Goal: Communication & Community: Participate in discussion

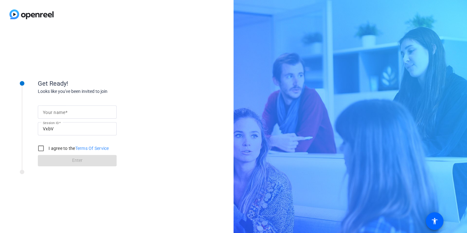
click at [70, 112] on input "Your name" at bounding box center [77, 113] width 69 height 8
type input "[PERSON_NAME]"
click at [43, 148] on input "I agree to the Terms Of Service" at bounding box center [41, 148] width 13 height 13
checkbox input "true"
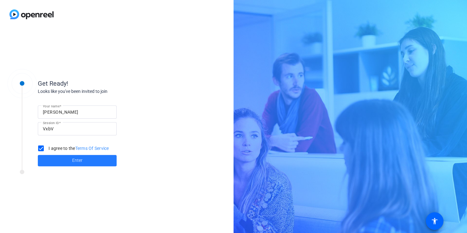
click at [68, 161] on span at bounding box center [77, 160] width 79 height 15
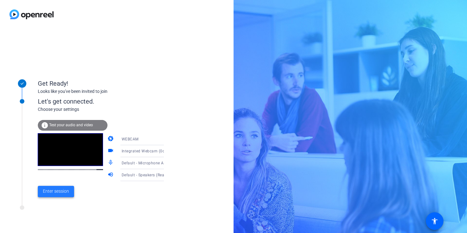
click at [53, 193] on span "Enter session" at bounding box center [56, 191] width 26 height 7
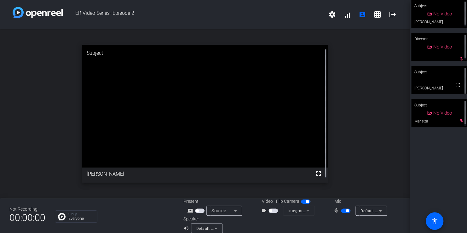
click at [273, 211] on span "button" at bounding box center [273, 211] width 9 height 4
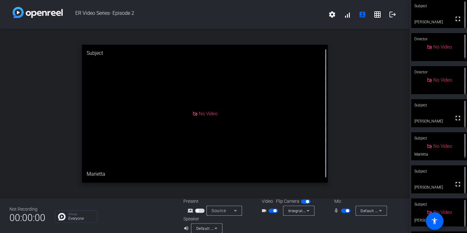
click at [269, 212] on span "button" at bounding box center [273, 211] width 9 height 4
click at [359, 18] on mat-icon "account_box" at bounding box center [363, 15] width 8 height 8
click at [341, 211] on span "button" at bounding box center [345, 211] width 9 height 4
click at [346, 212] on span "button" at bounding box center [345, 211] width 9 height 4
click at [346, 212] on span "button" at bounding box center [347, 210] width 3 height 3
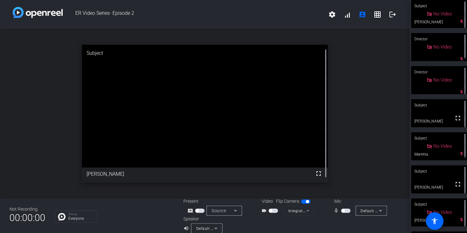
click at [366, 138] on div "open_in_new Subject fullscreen [PERSON_NAME]" at bounding box center [205, 114] width 410 height 170
click at [344, 211] on span "button" at bounding box center [345, 211] width 9 height 4
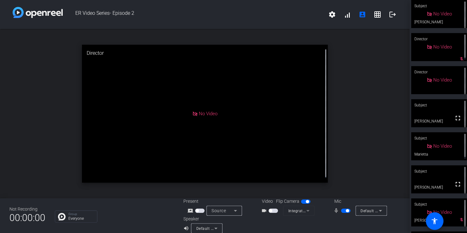
click at [270, 210] on span "button" at bounding box center [270, 210] width 3 height 3
click at [382, 122] on div "open_in_new Director No Video" at bounding box center [205, 114] width 410 height 170
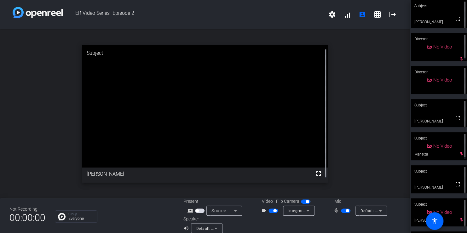
click at [366, 165] on div "open_in_new Subject fullscreen [PERSON_NAME]" at bounding box center [205, 114] width 410 height 170
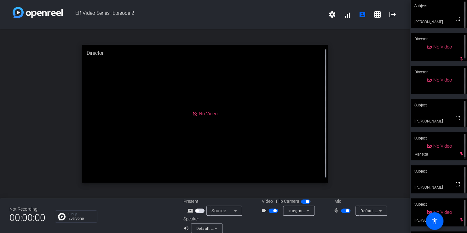
click at [269, 212] on span "button" at bounding box center [273, 211] width 9 height 4
click at [342, 210] on span "button" at bounding box center [345, 211] width 9 height 4
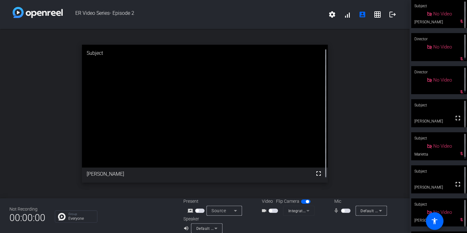
click at [344, 209] on span "button" at bounding box center [345, 211] width 9 height 4
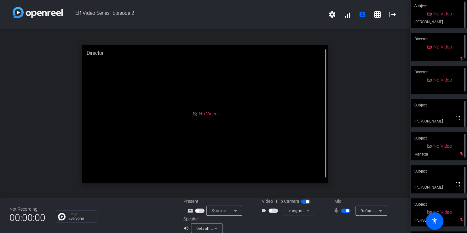
click at [341, 210] on span "button" at bounding box center [345, 211] width 9 height 4
click at [374, 136] on div "open_in_new Director No Video" at bounding box center [205, 114] width 410 height 170
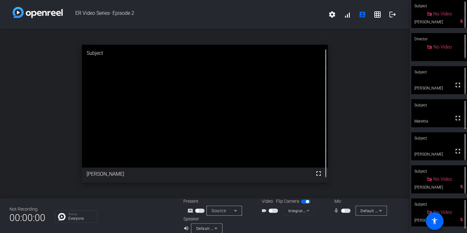
click at [346, 212] on span "button" at bounding box center [345, 211] width 9 height 4
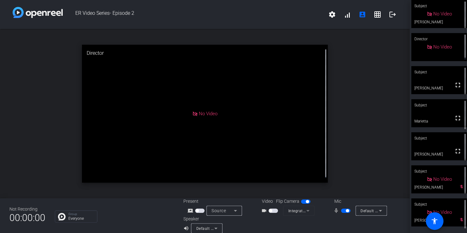
click at [342, 126] on div "open_in_new Director No Video" at bounding box center [205, 114] width 410 height 170
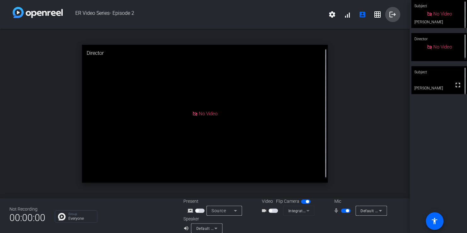
click at [389, 13] on mat-icon "logout" at bounding box center [393, 15] width 8 height 8
